Goal: Task Accomplishment & Management: Manage account settings

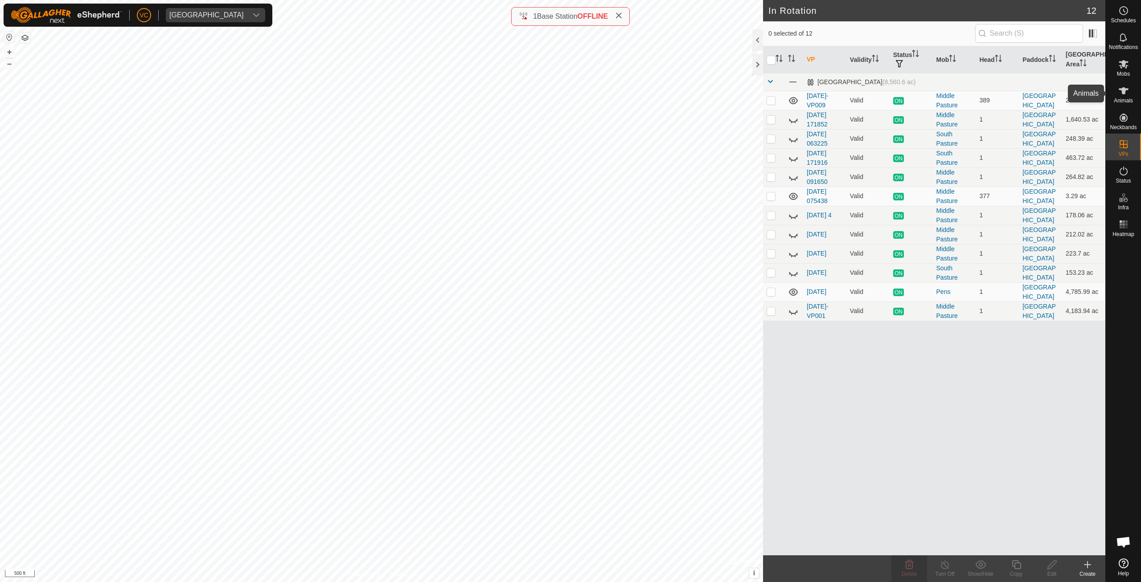
click at [1119, 94] on icon at bounding box center [1123, 91] width 11 height 11
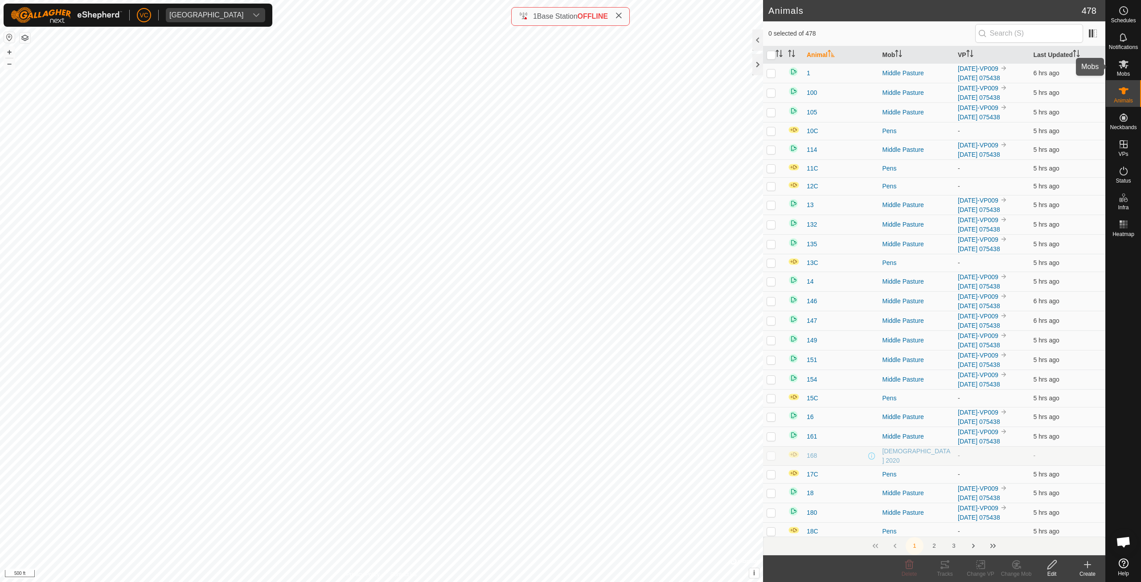
click at [1123, 72] on span "Mobs" at bounding box center [1123, 73] width 13 height 5
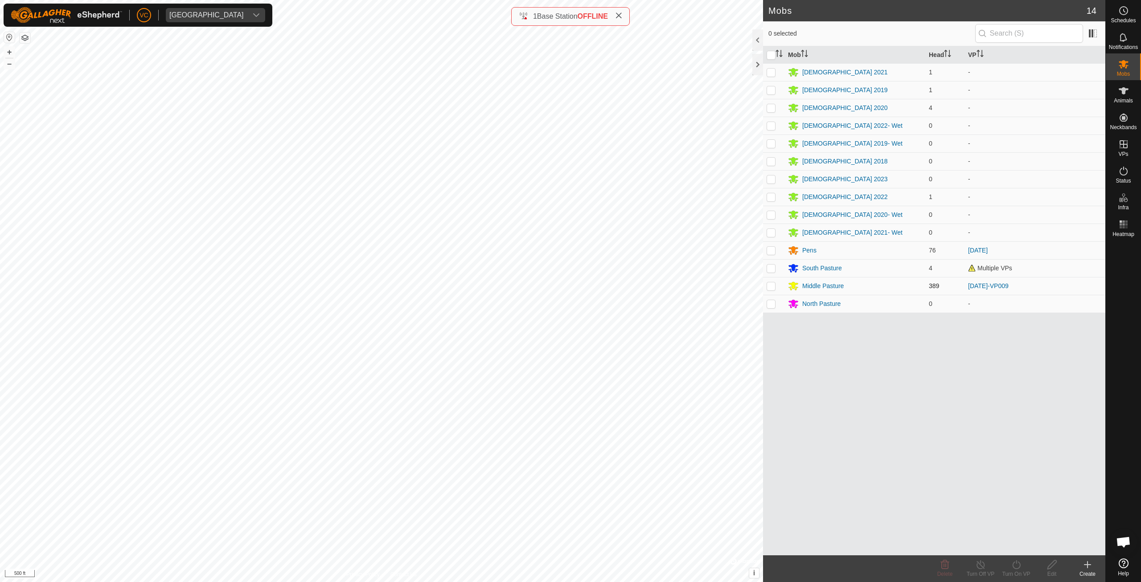
click at [770, 287] on p-checkbox at bounding box center [771, 286] width 9 height 7
checkbox input "true"
click at [980, 568] on icon at bounding box center [980, 565] width 11 height 11
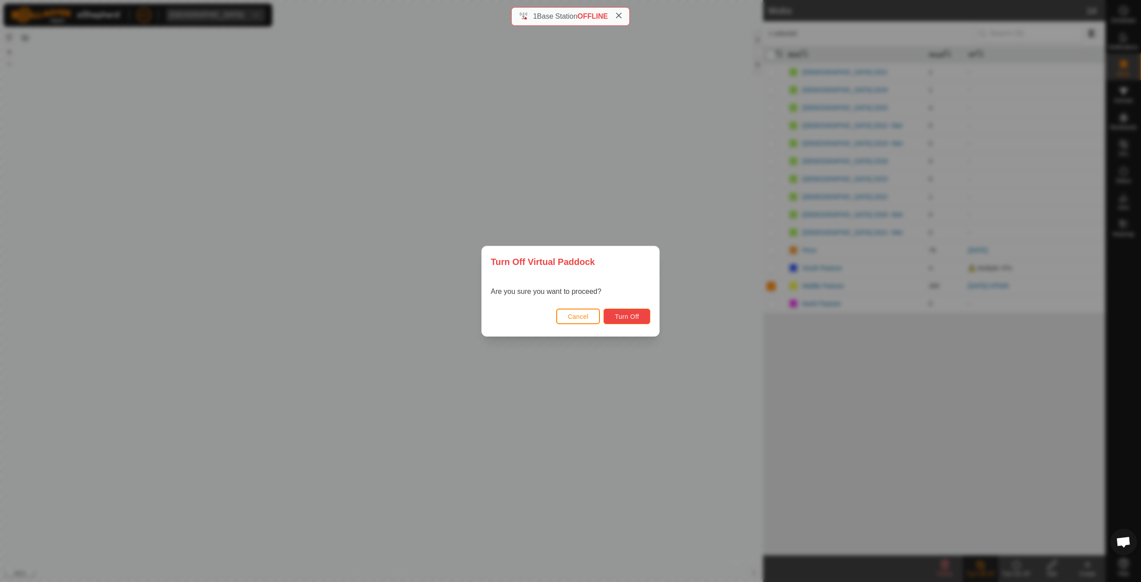
click at [632, 321] on button "Turn Off" at bounding box center [626, 317] width 47 height 16
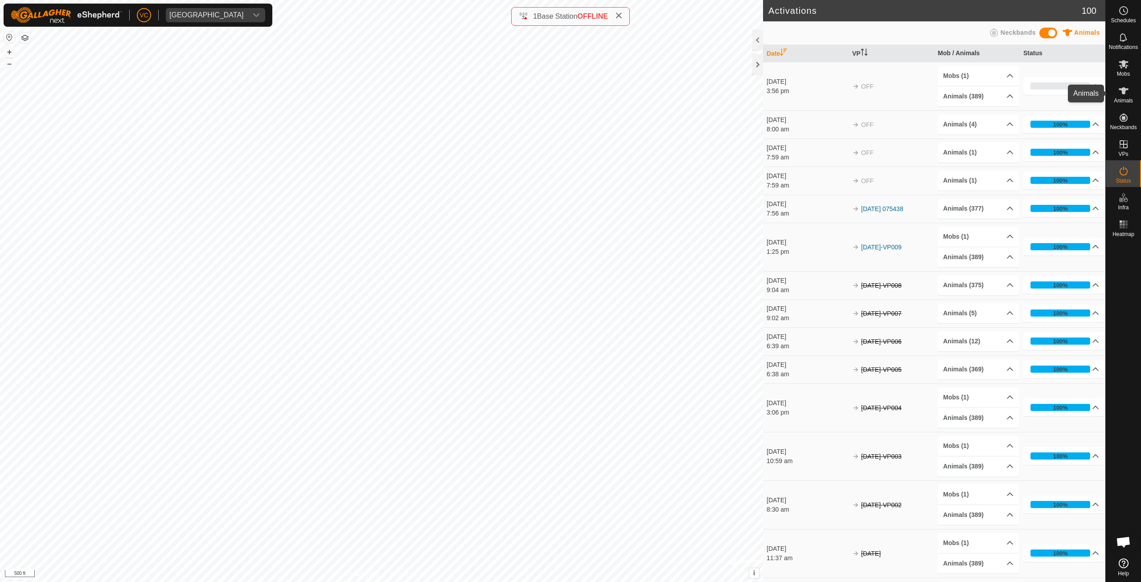
click at [1115, 93] on es-animals-svg-icon at bounding box center [1123, 91] width 16 height 14
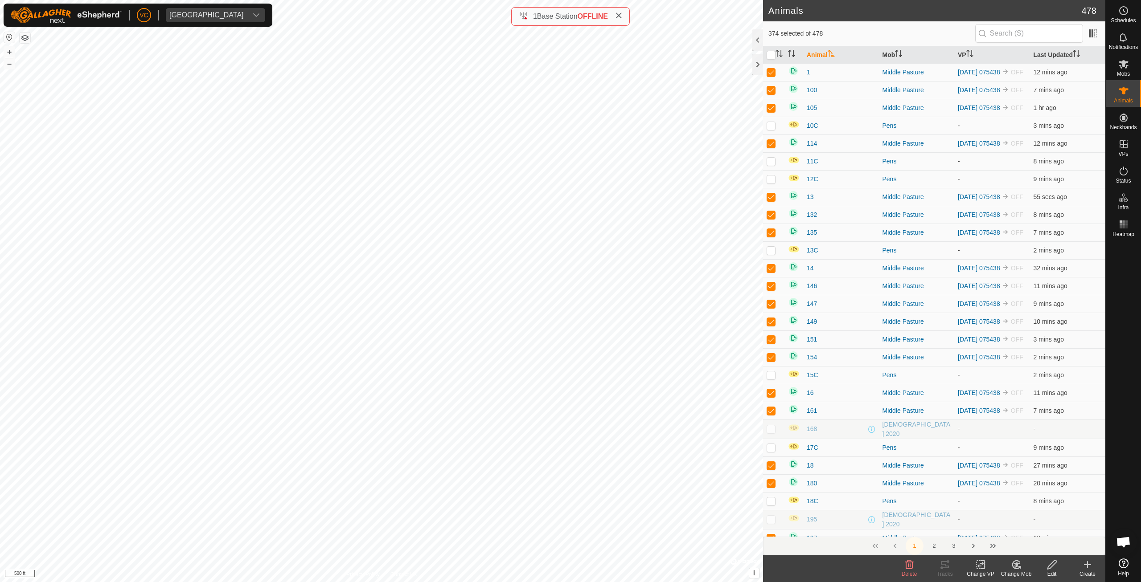
checkbox input "true"
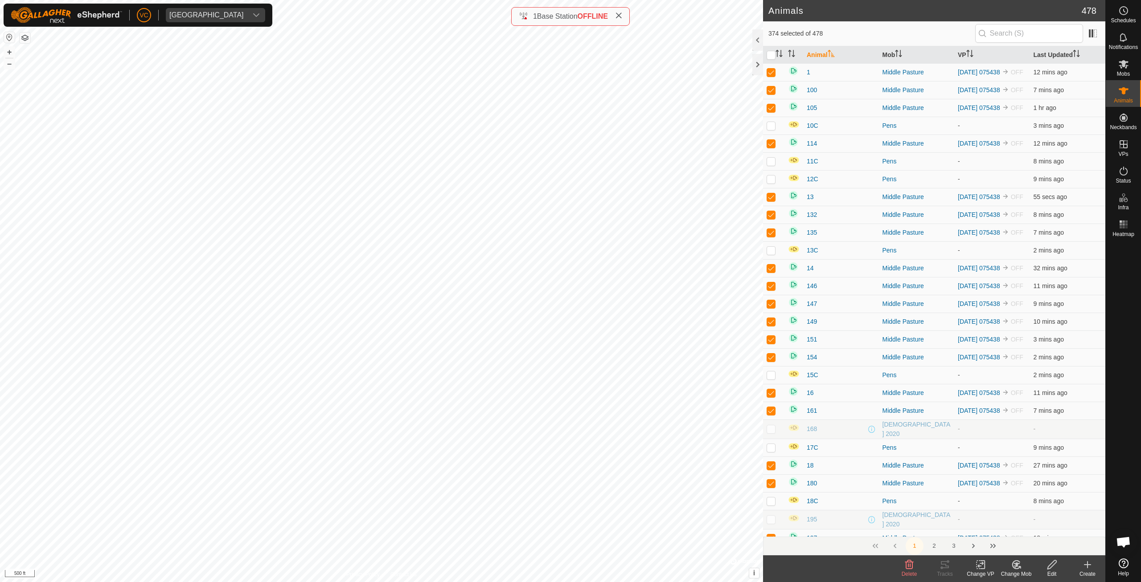
checkbox input "true"
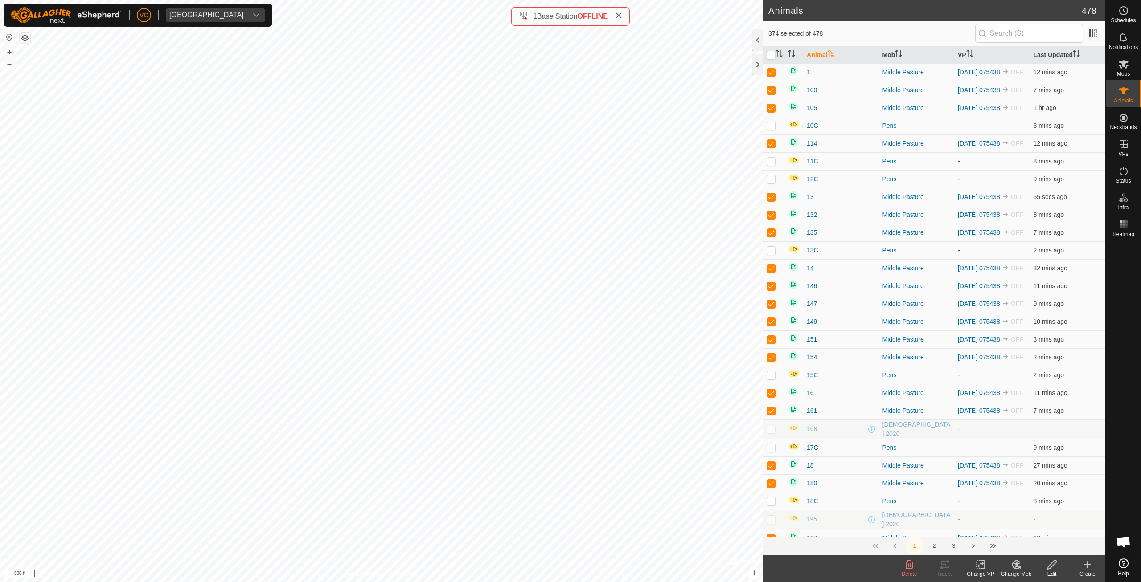
checkbox input "true"
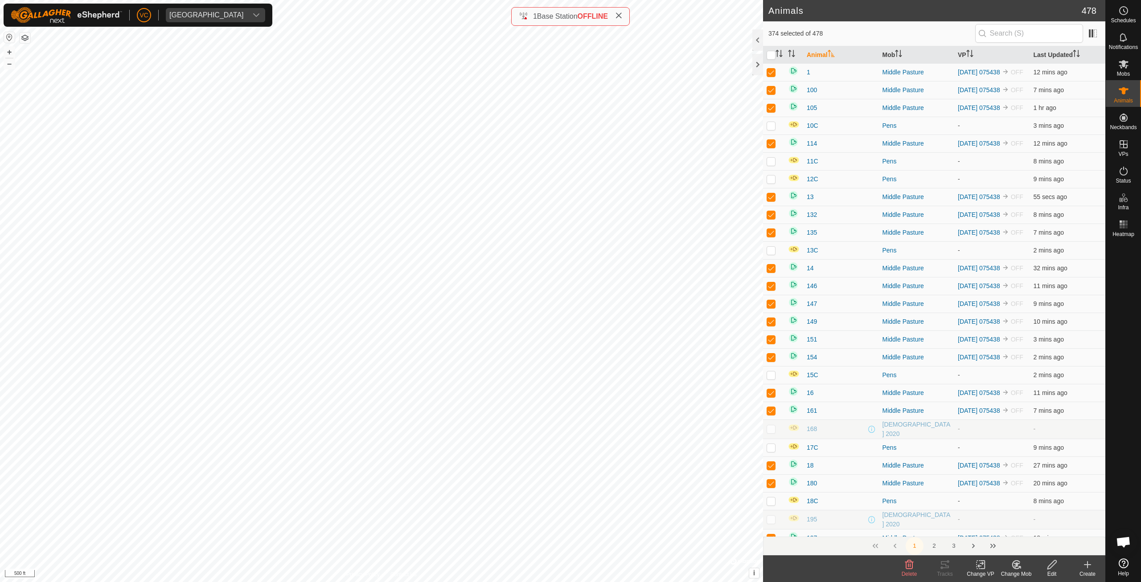
checkbox input "true"
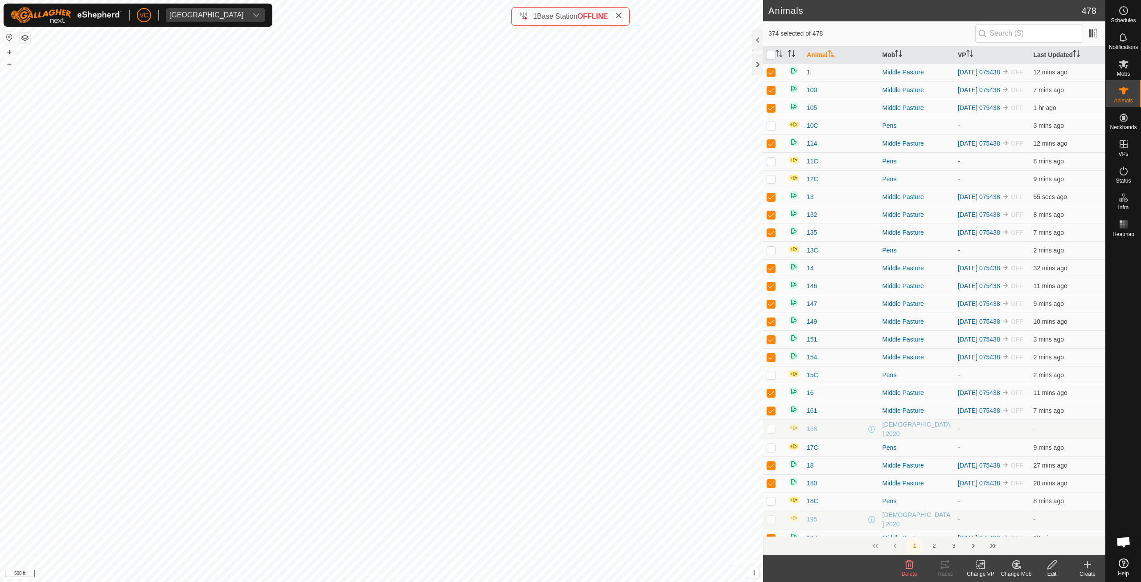
checkbox input "true"
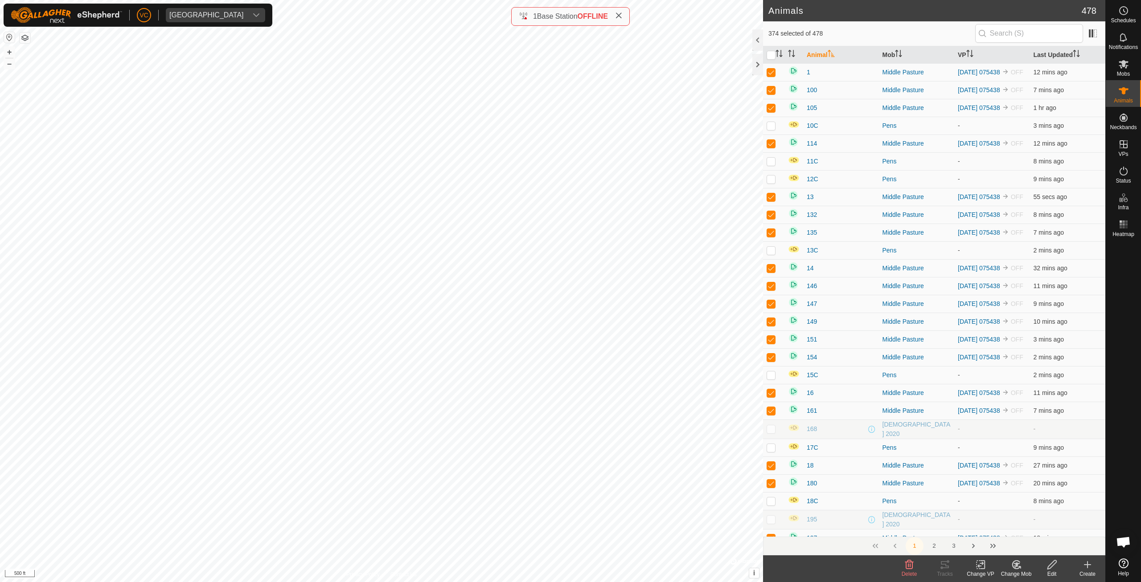
checkbox input "true"
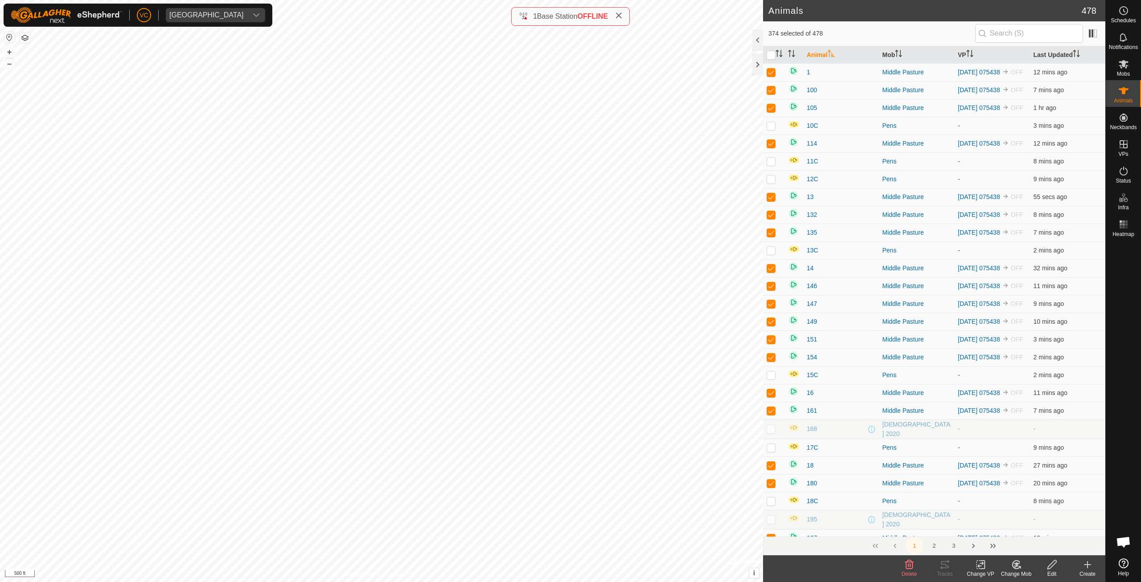
checkbox input "true"
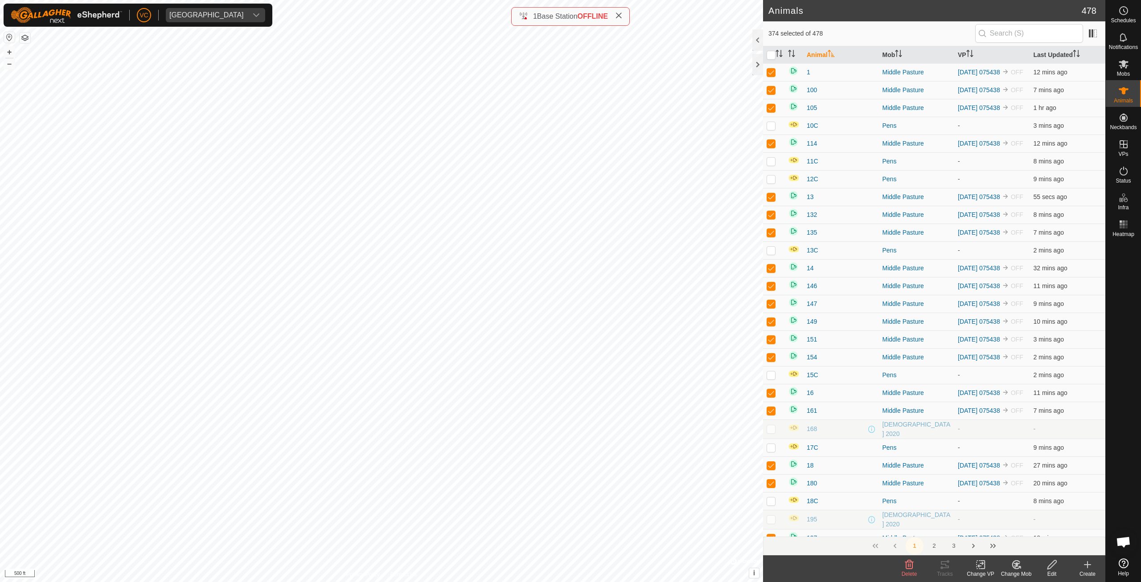
checkbox input "true"
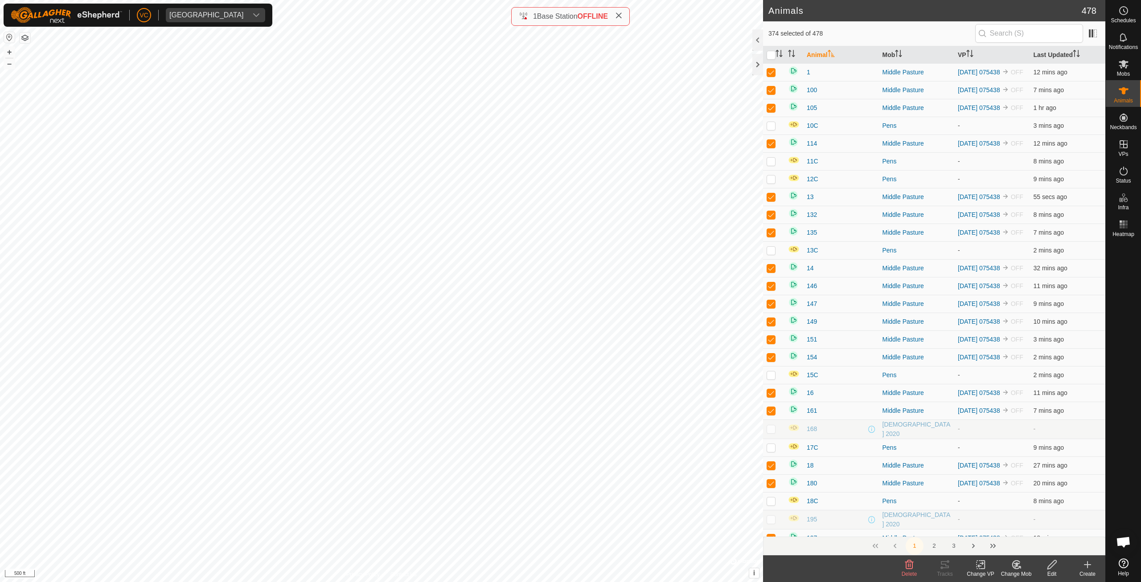
checkbox input "true"
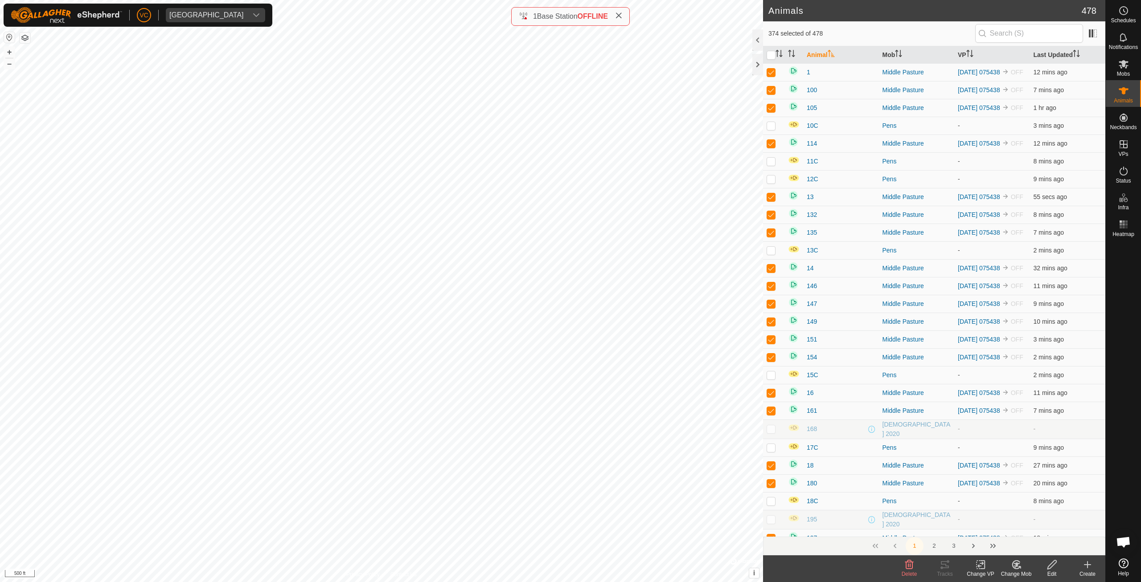
checkbox input "true"
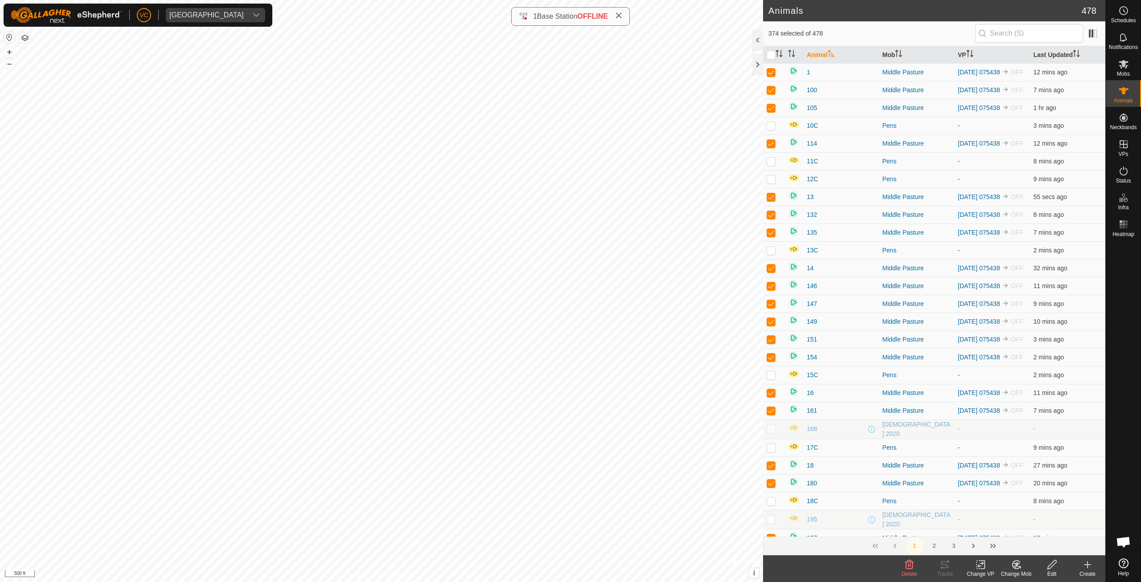
checkbox input "true"
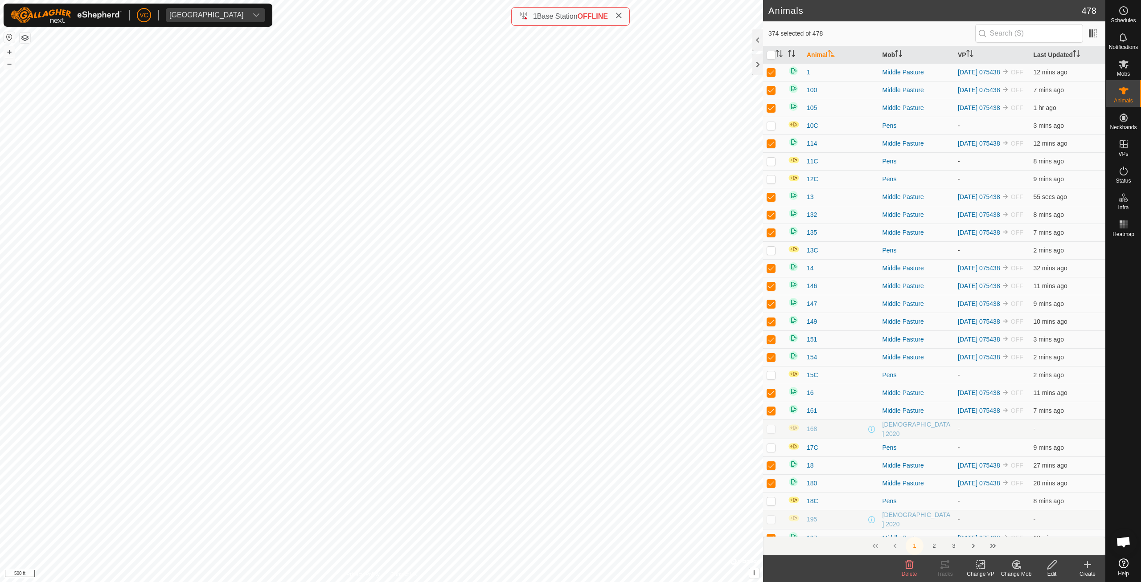
checkbox input "true"
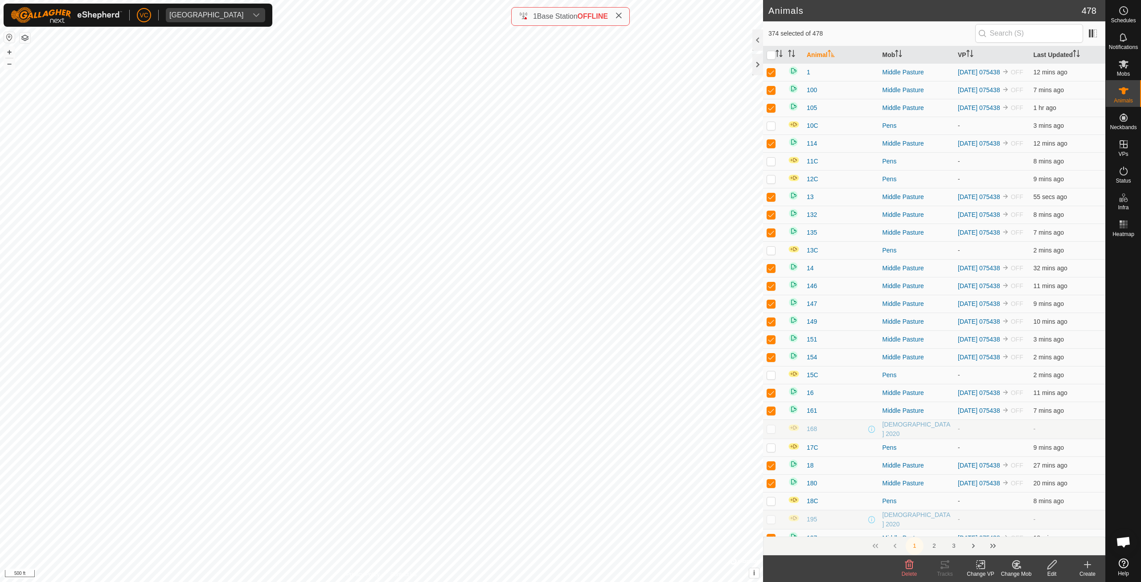
checkbox input "true"
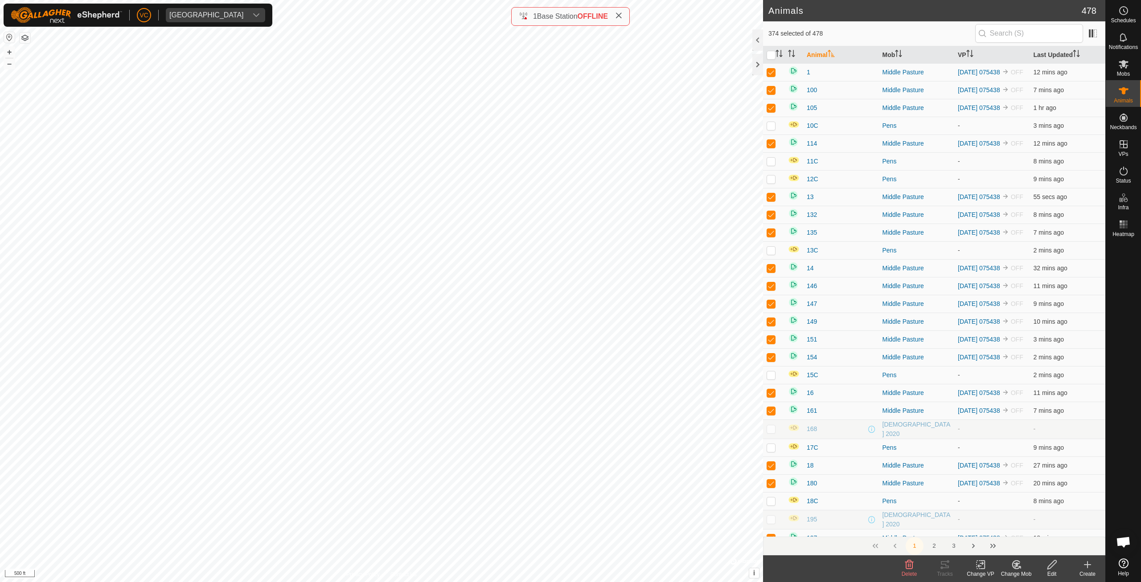
checkbox input "true"
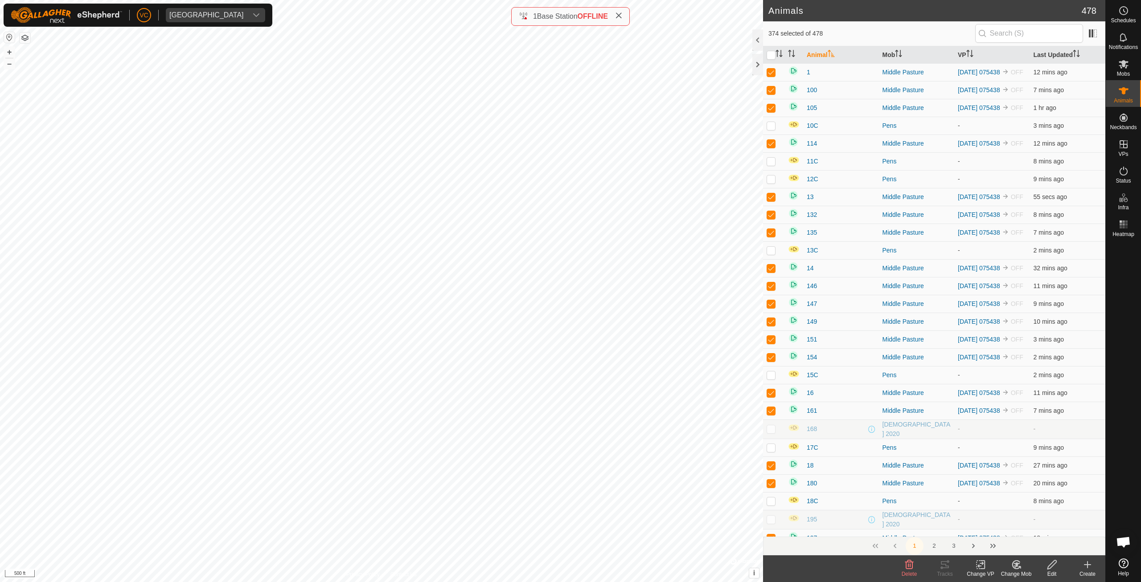
checkbox input "true"
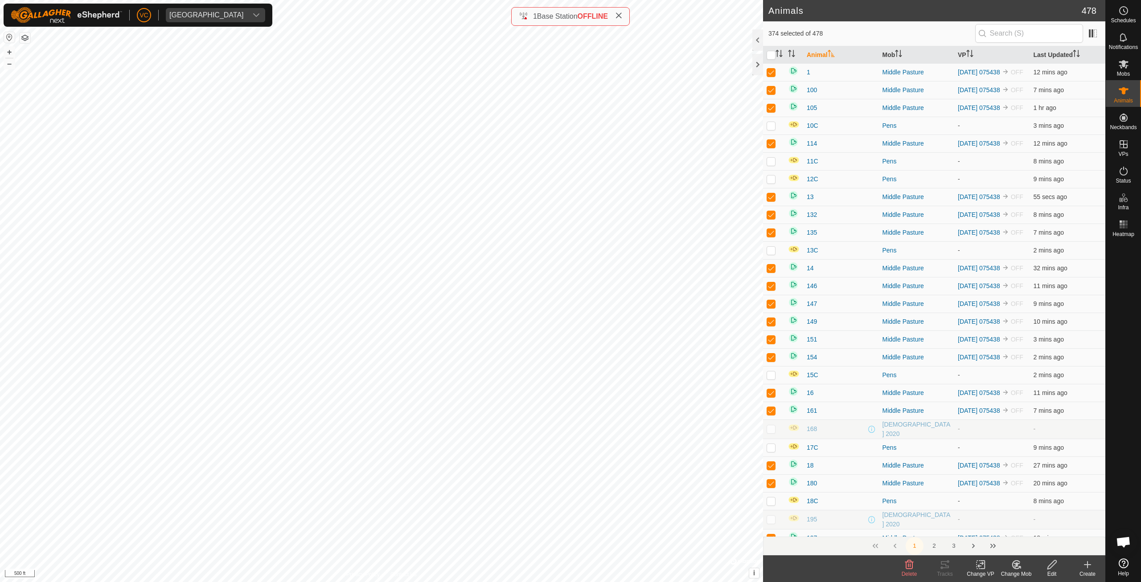
checkbox input "true"
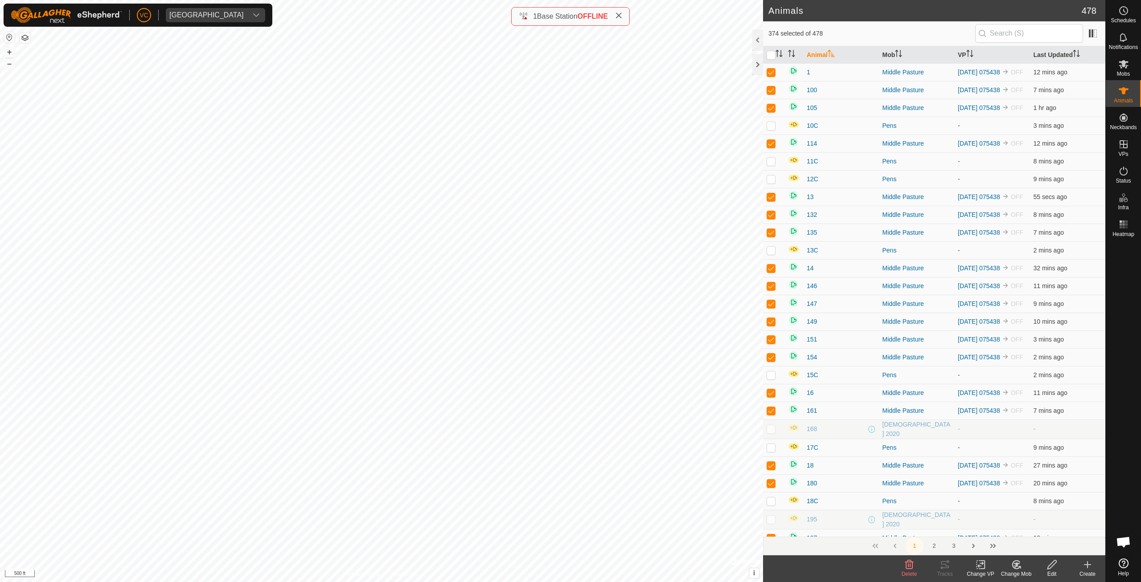
checkbox input "true"
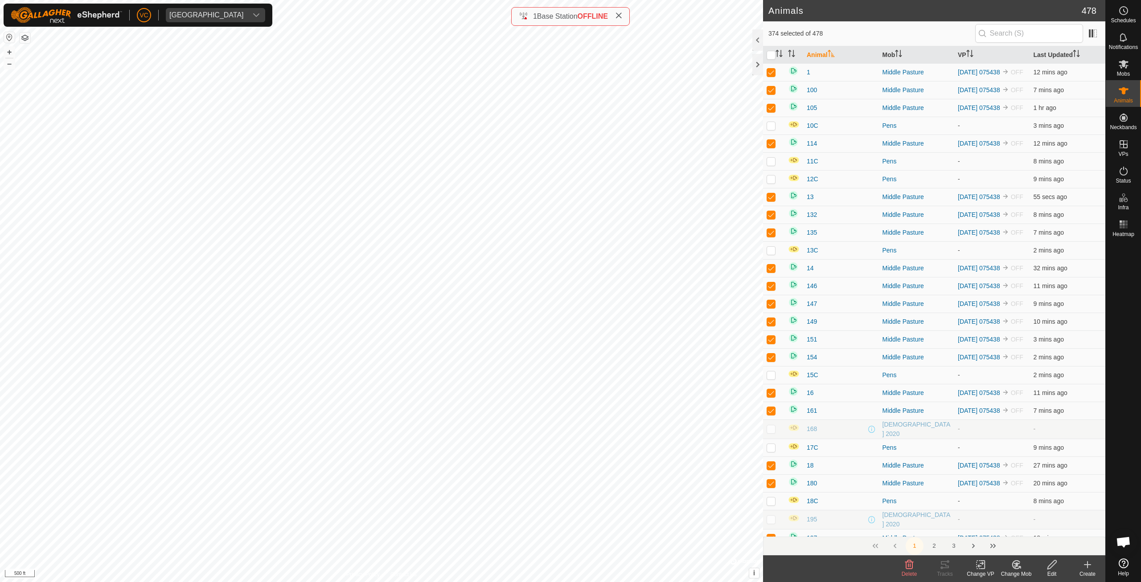
checkbox input "true"
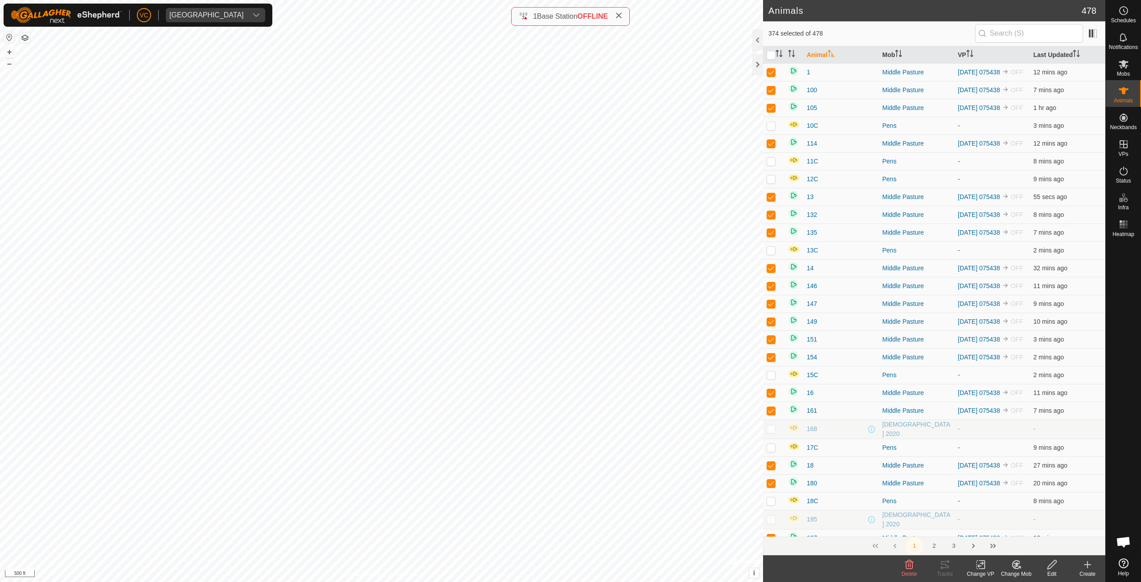
checkbox input "true"
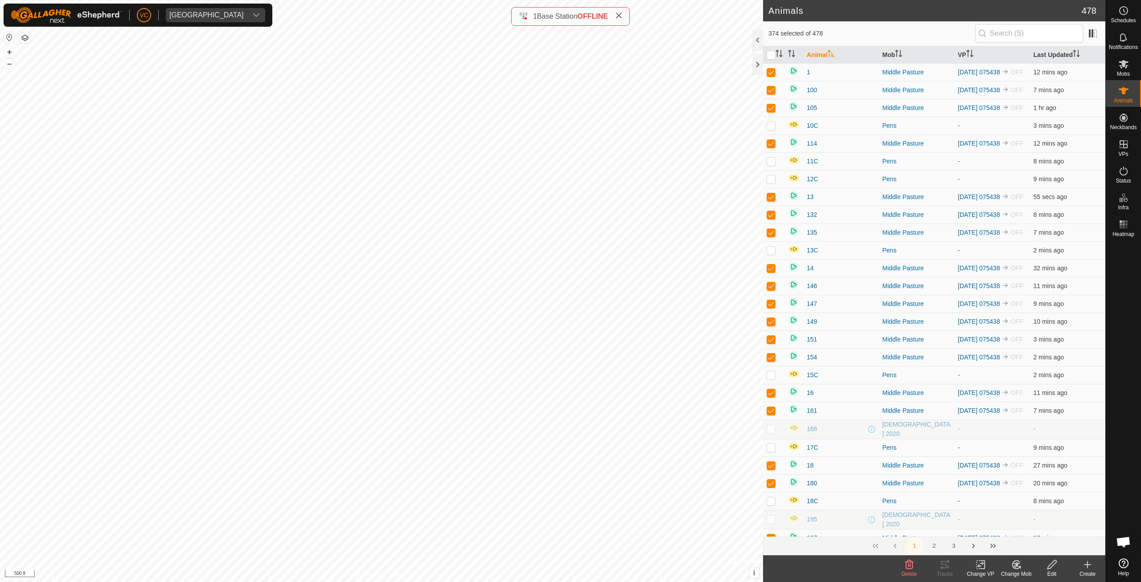
checkbox input "true"
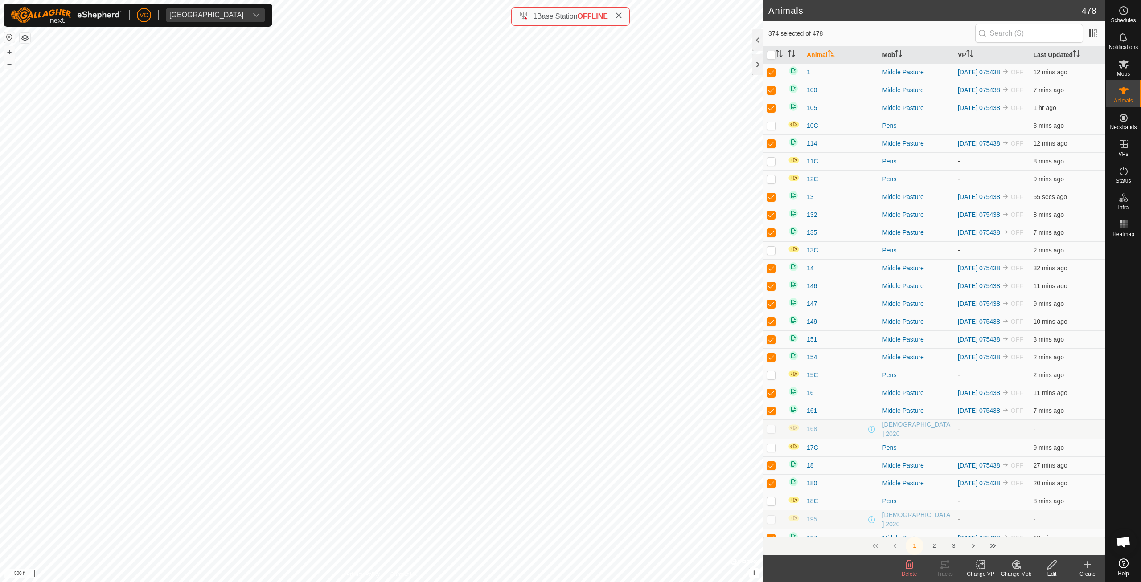
checkbox input "true"
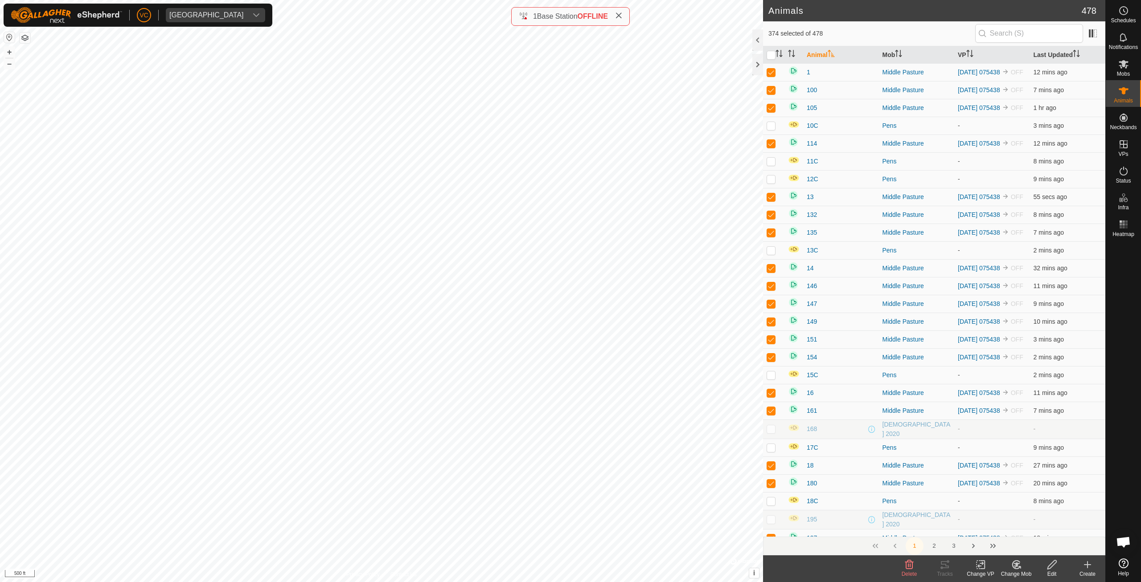
checkbox input "true"
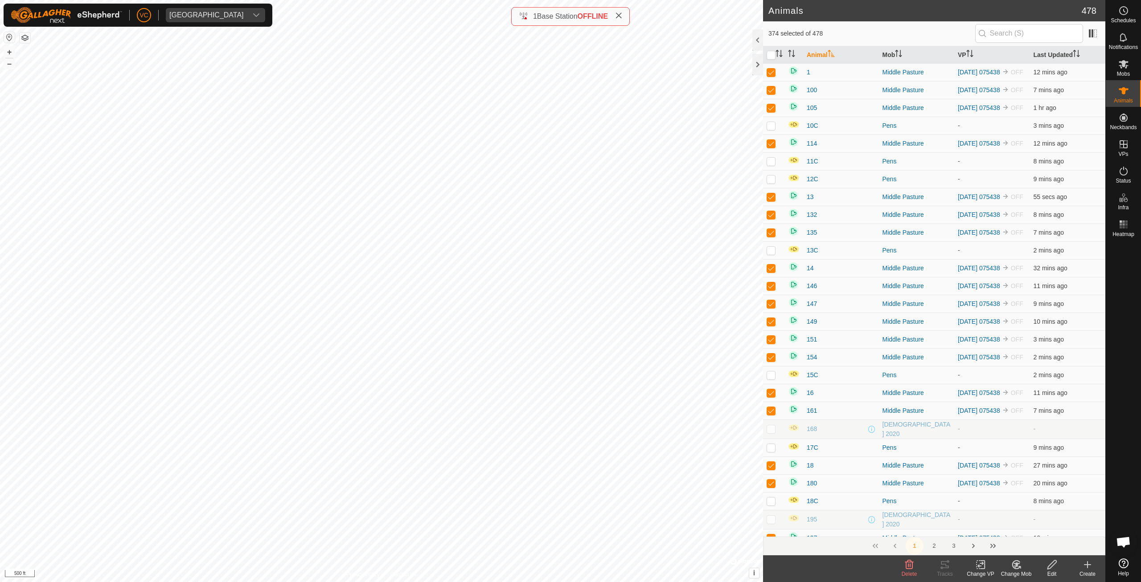
checkbox input "true"
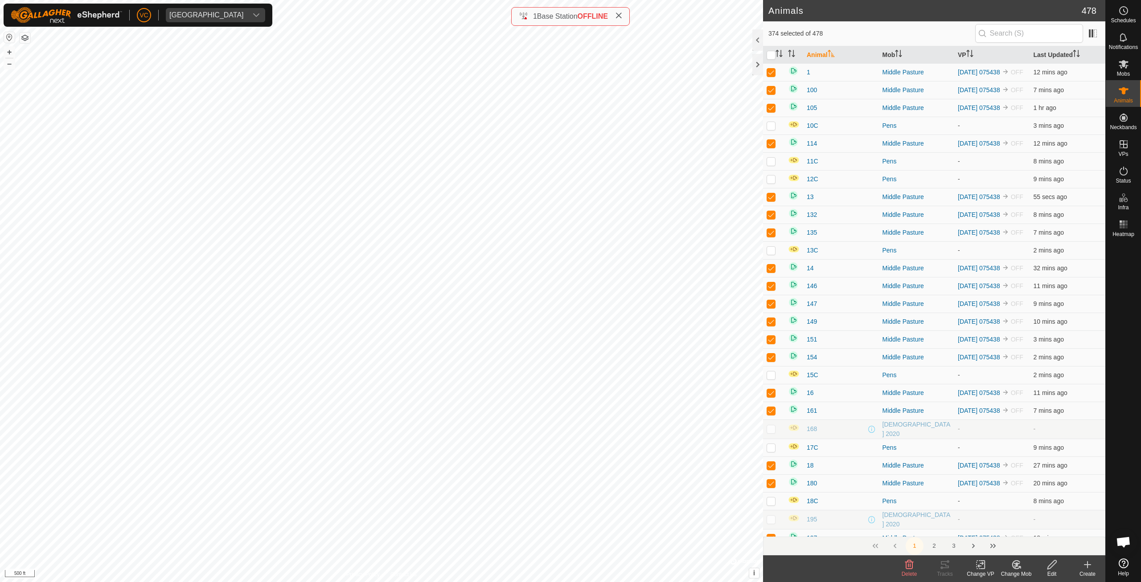
checkbox input "true"
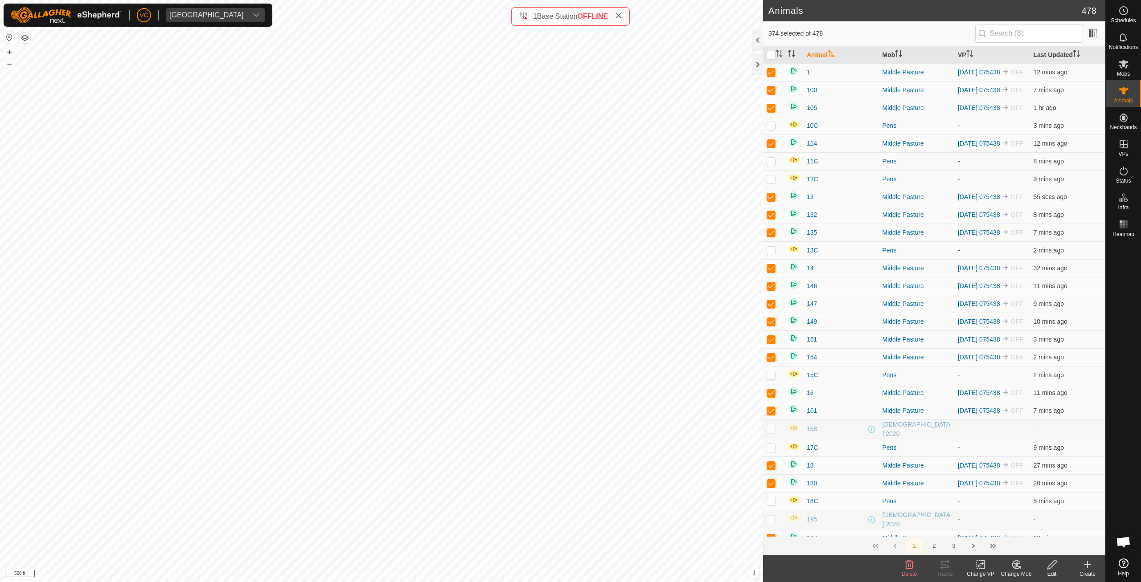
checkbox input "true"
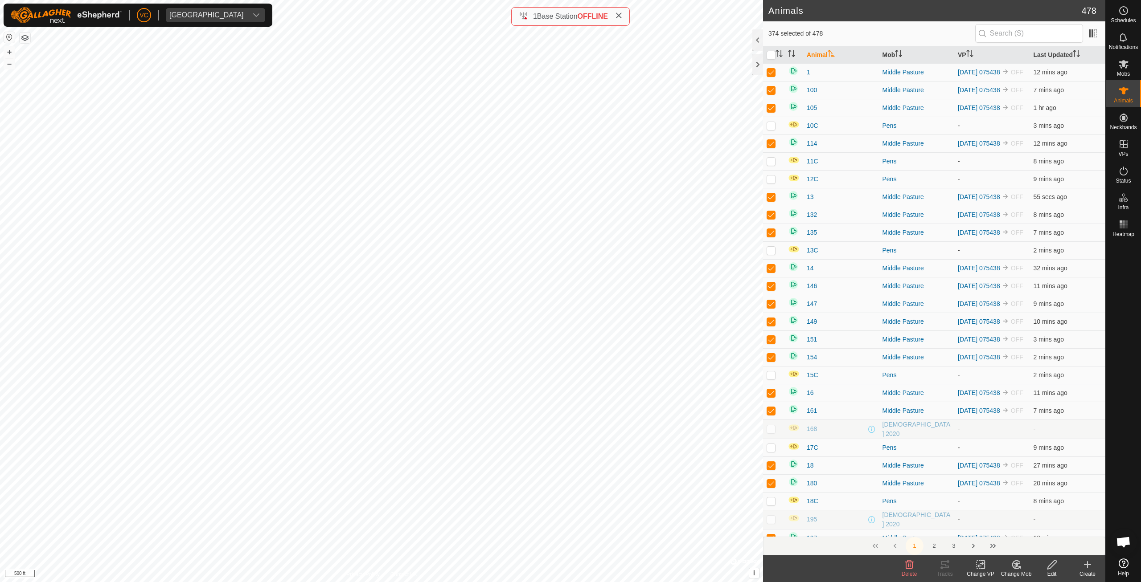
checkbox input "true"
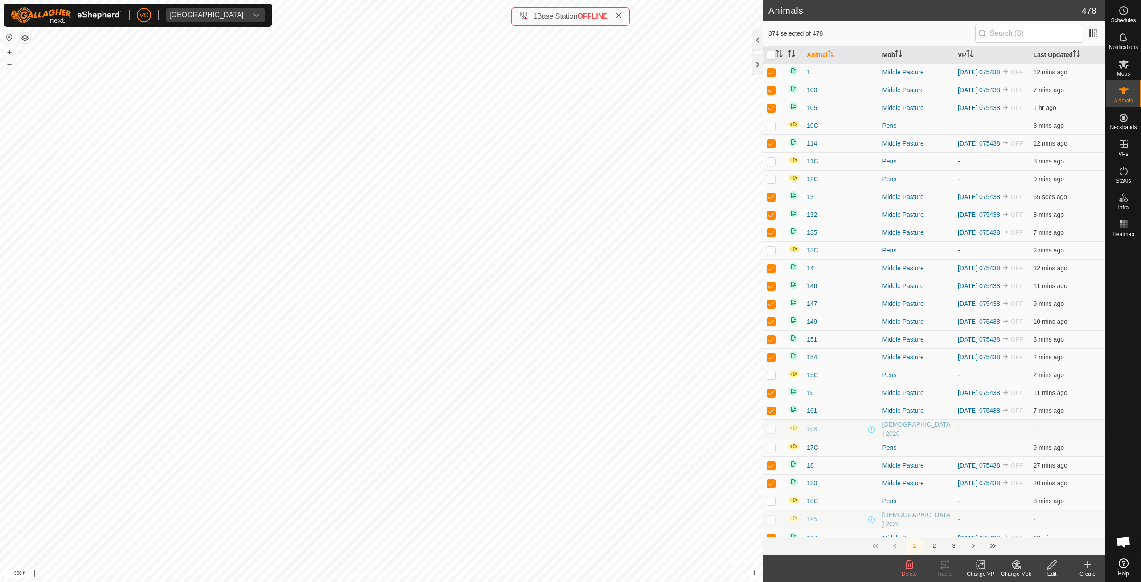
checkbox input "true"
click at [1129, 177] on es-activation-svg-icon at bounding box center [1123, 171] width 16 height 14
